Goal: Navigation & Orientation: Find specific page/section

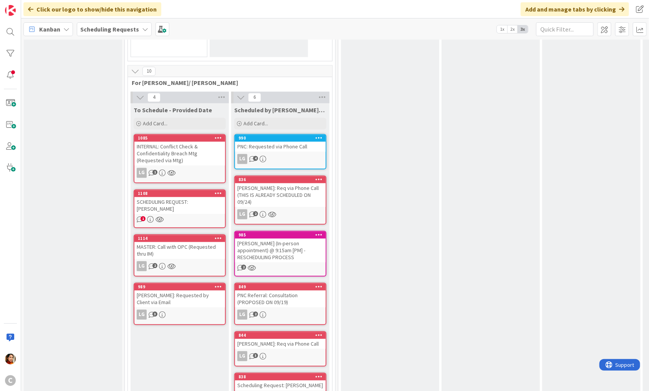
scroll to position [661, 0]
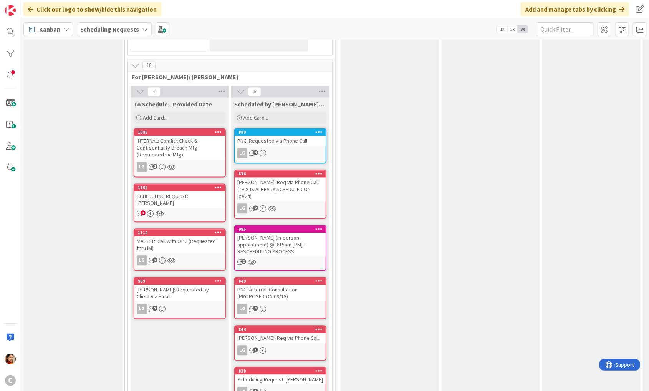
click at [178, 191] on div "SCHEDULING REQUEST: [PERSON_NAME]" at bounding box center [179, 199] width 91 height 17
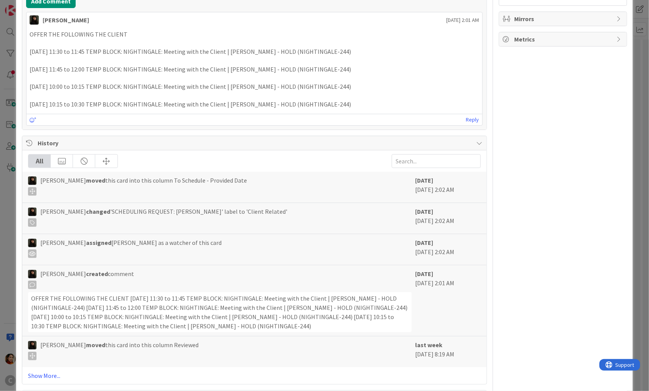
scroll to position [252, 0]
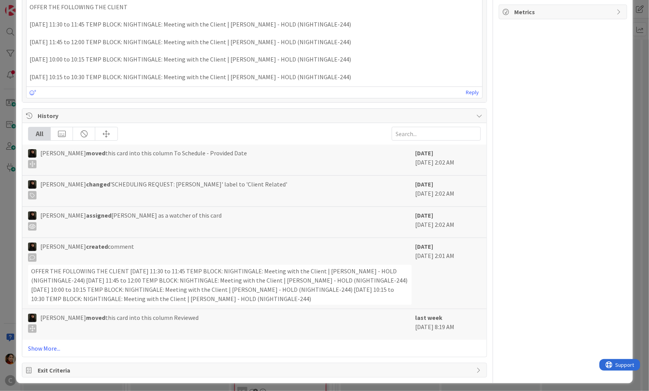
click at [8, 207] on div "ID 1108 Scheduling Requests To Schedule - Provided Date Title 37 / 128 SCHEDULI…" at bounding box center [324, 195] width 649 height 391
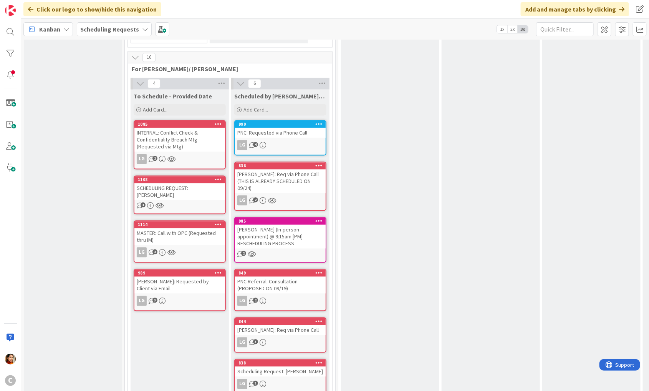
scroll to position [670, 0]
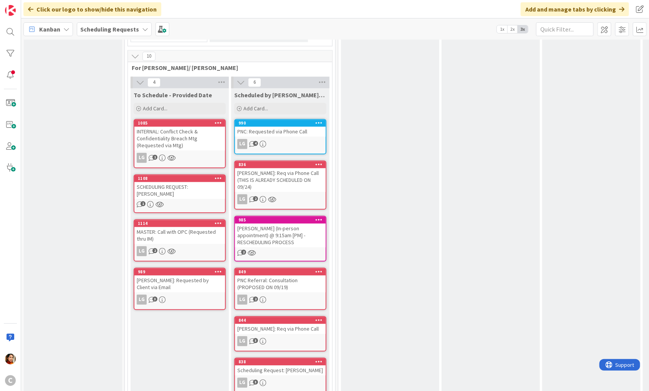
click at [177, 182] on div "SCHEDULING REQUEST: [PERSON_NAME]" at bounding box center [179, 190] width 91 height 17
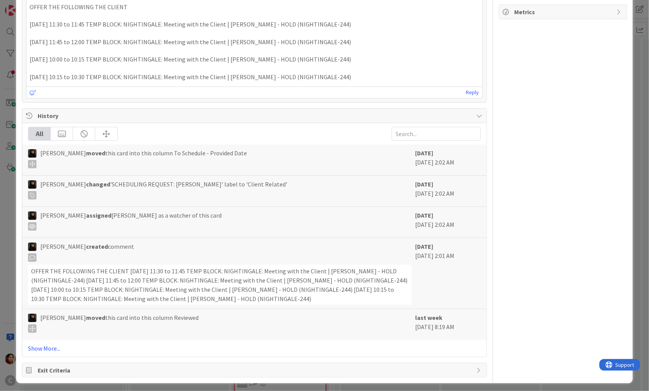
scroll to position [250, 0]
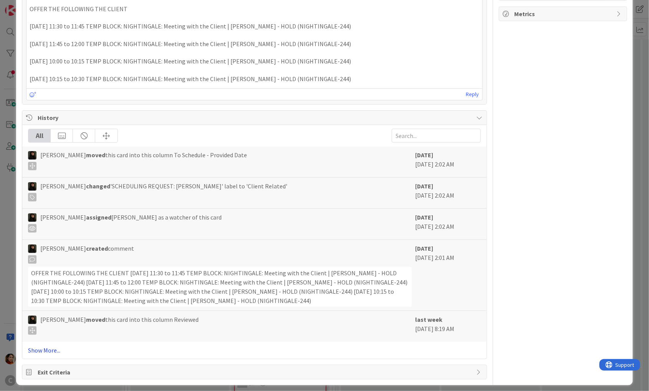
click at [47, 347] on link "Show More..." at bounding box center [254, 349] width 453 height 9
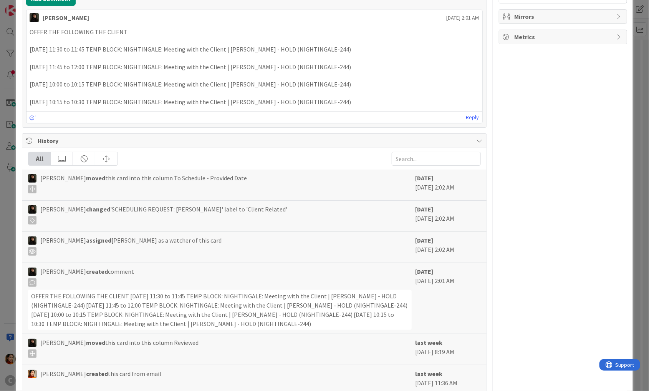
scroll to position [0, 0]
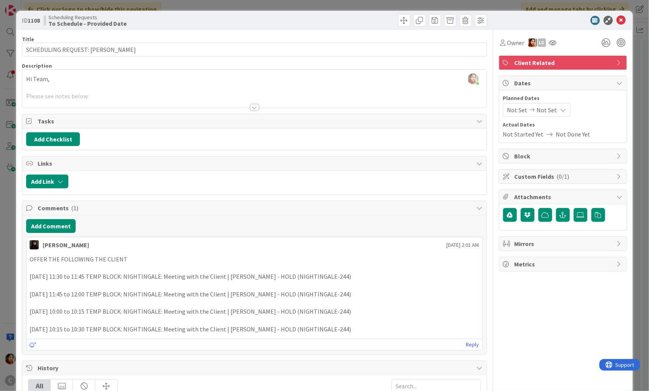
click at [236, 101] on div at bounding box center [254, 98] width 465 height 20
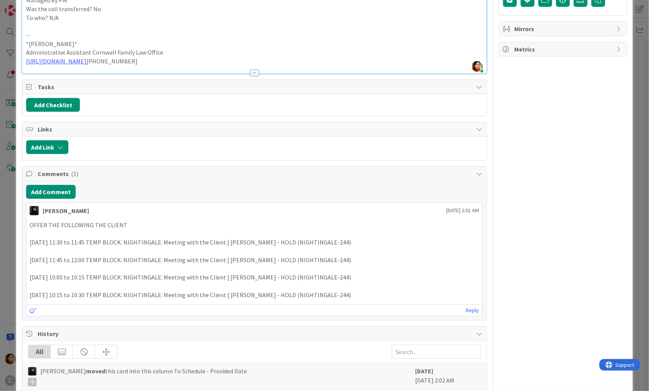
scroll to position [217, 0]
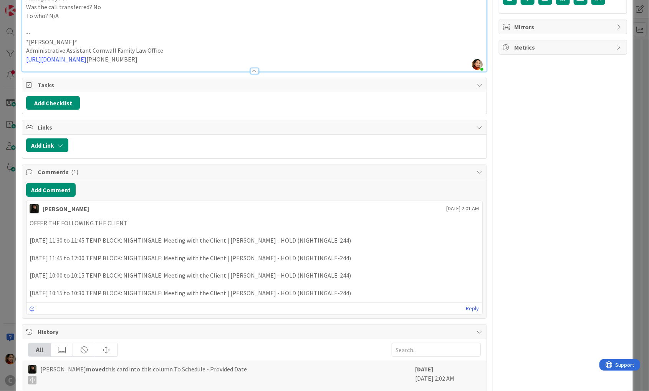
click at [7, 252] on div "ID 1108 Scheduling Requests To Schedule - Provided Date Title 37 / 128 SCHEDULI…" at bounding box center [324, 195] width 649 height 391
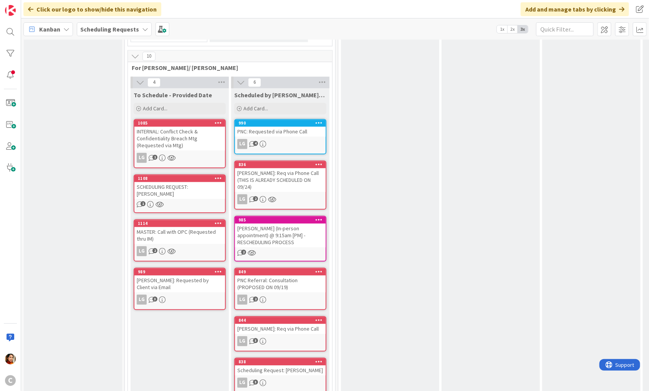
click at [194, 227] on div "MASTER: Call with OPC (Requested thru IM)" at bounding box center [179, 235] width 91 height 17
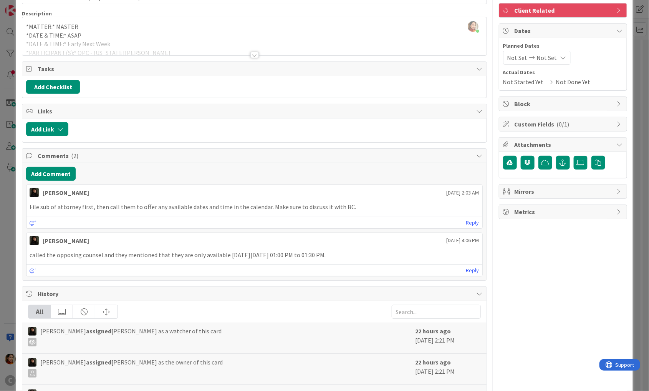
scroll to position [59, 0]
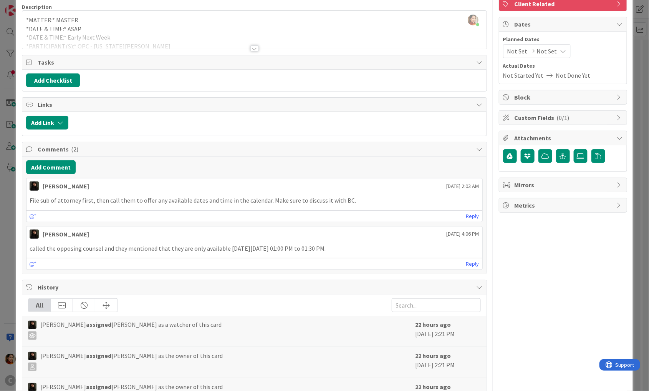
click at [9, 257] on div "ID 1114 Scheduling Requests To Schedule - Provided Date Title 41 / 128 MASTER: …" at bounding box center [324, 195] width 649 height 391
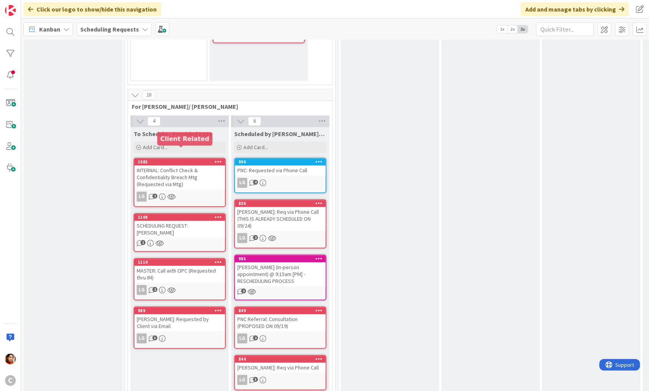
scroll to position [596, 0]
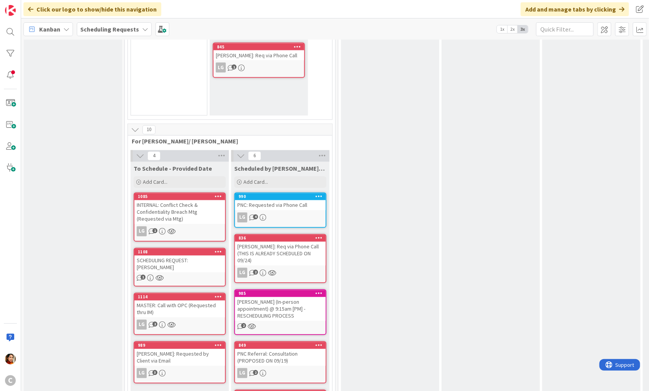
click at [188, 256] on div "SCHEDULING REQUEST: [PERSON_NAME]" at bounding box center [179, 264] width 91 height 17
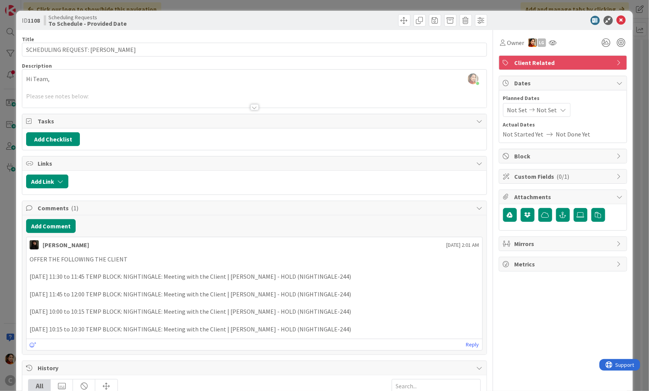
click at [8, 125] on div "ID 1108 Scheduling Requests To Schedule - Provided Date Title 37 / 128 SCHEDULI…" at bounding box center [324, 195] width 649 height 391
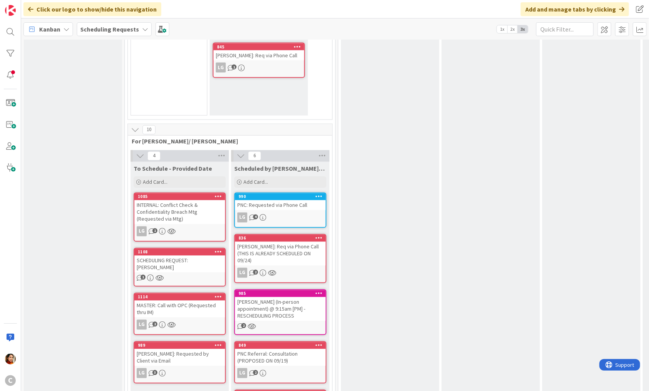
click at [188, 349] on div "[PERSON_NAME]: Requested by Client via Email" at bounding box center [179, 357] width 91 height 17
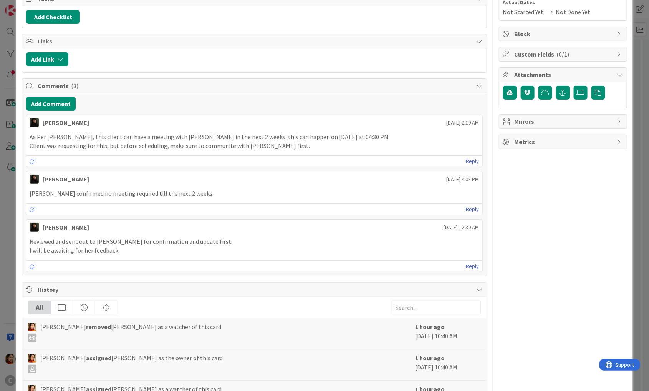
scroll to position [128, 0]
